Goal: Information Seeking & Learning: Learn about a topic

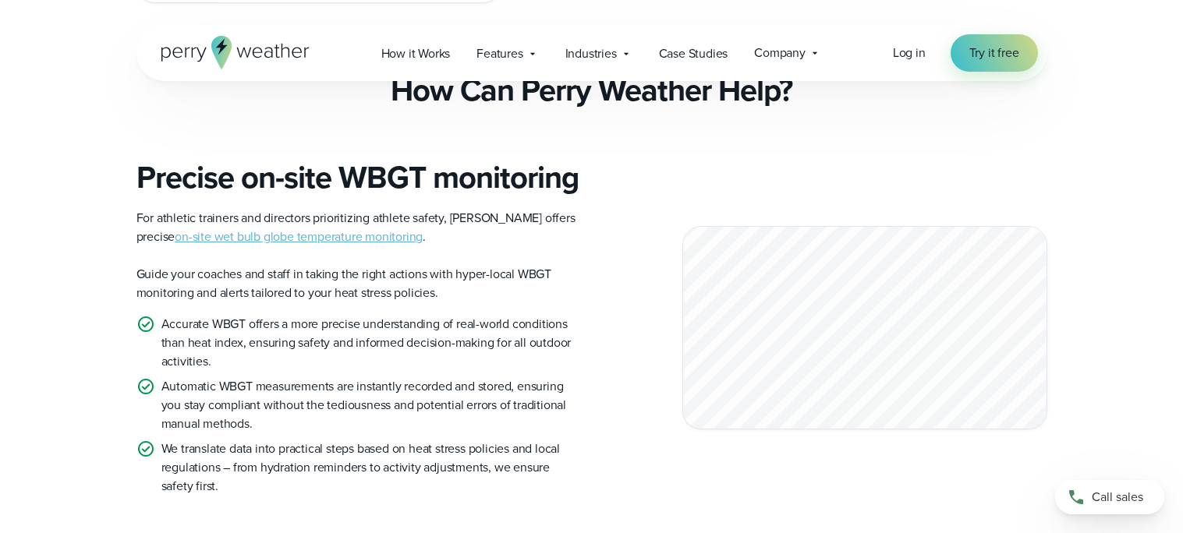
scroll to position [1310, 0]
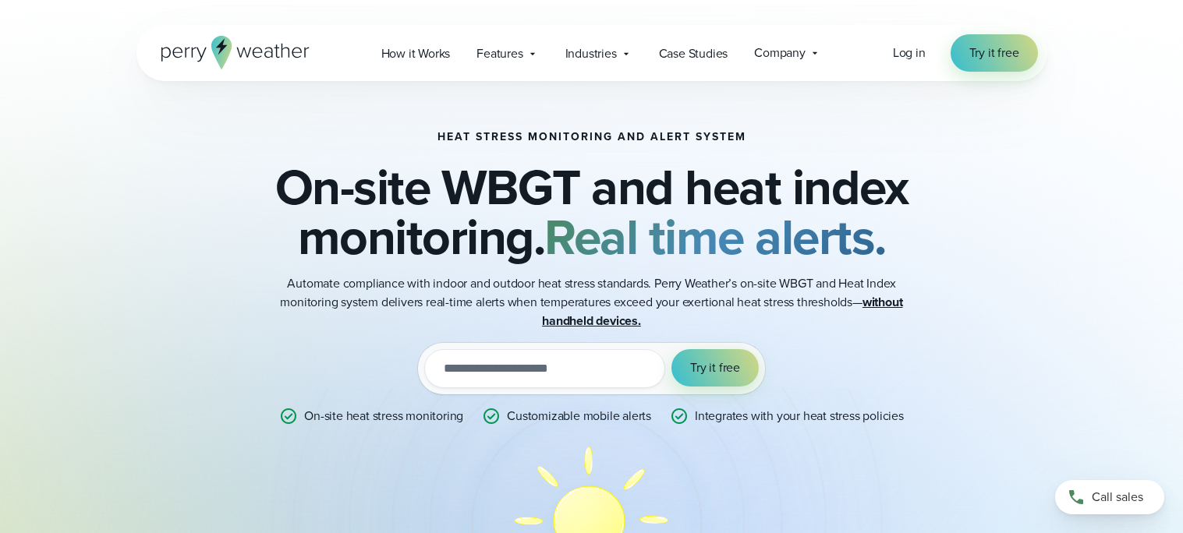
click at [629, 323] on strong "without handheld devices." at bounding box center [722, 311] width 360 height 37
click at [586, 313] on strong "without handheld devices." at bounding box center [722, 311] width 360 height 37
